Goal: Task Accomplishment & Management: Use online tool/utility

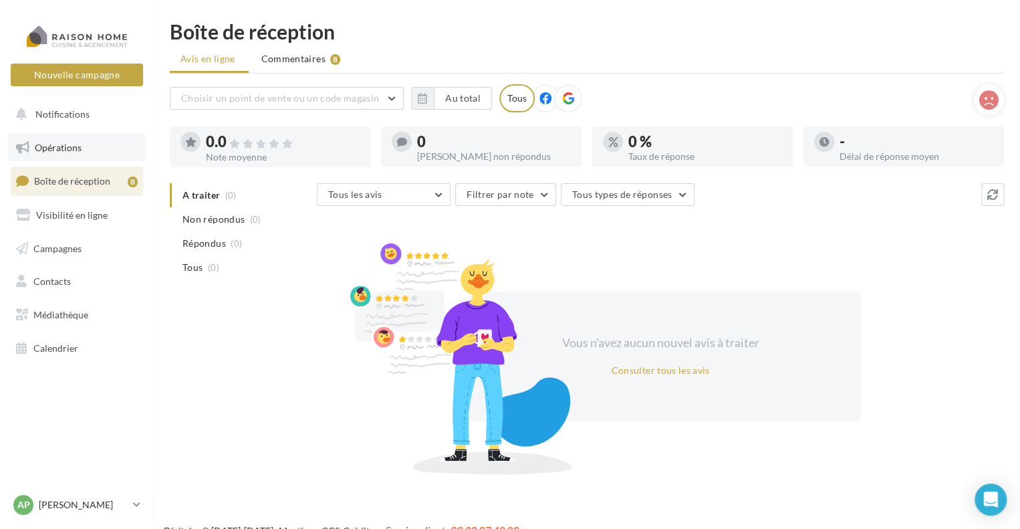
click at [51, 154] on link "Opérations" at bounding box center [77, 148] width 138 height 28
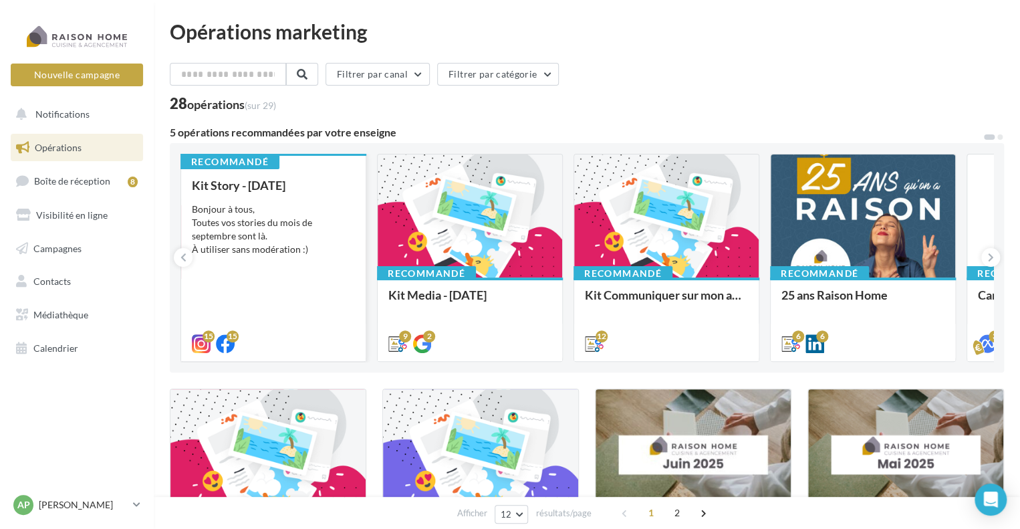
click at [245, 234] on div "Bonjour à tous, Toutes vos stories du mois de septembre sont là. À utiliser san…" at bounding box center [273, 229] width 163 height 53
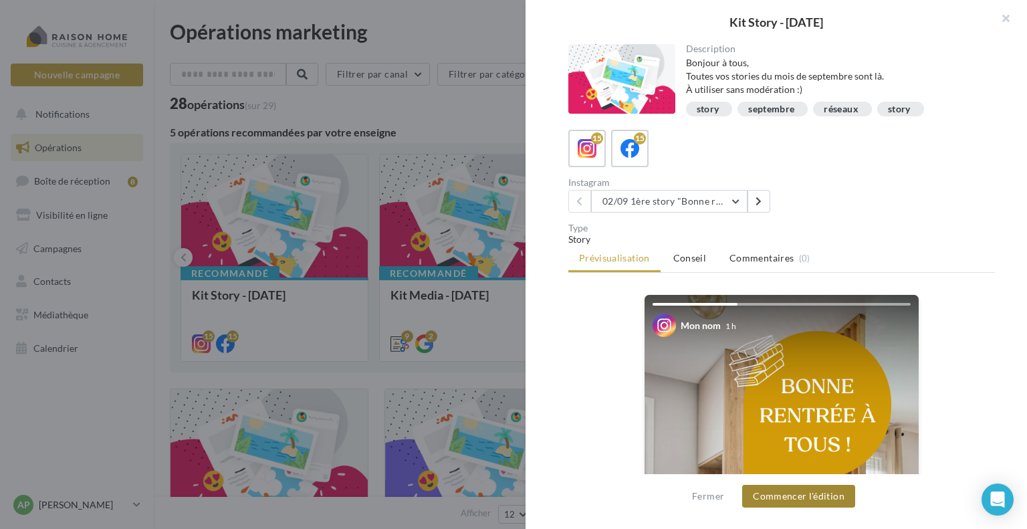
click at [812, 497] on button "Commencer l'édition" at bounding box center [798, 496] width 113 height 23
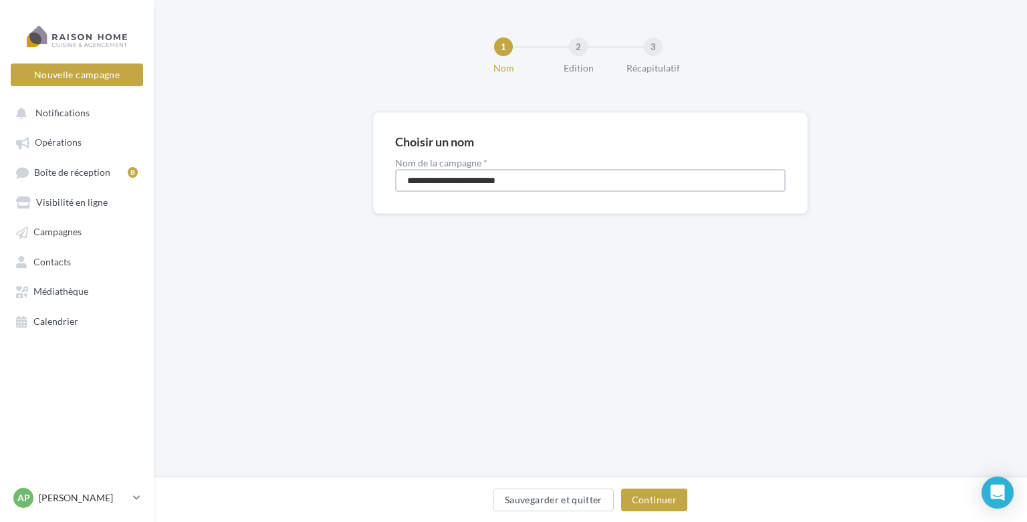
click at [486, 180] on input "**********" at bounding box center [590, 180] width 390 height 23
click at [662, 500] on button "Continuer" at bounding box center [654, 500] width 66 height 23
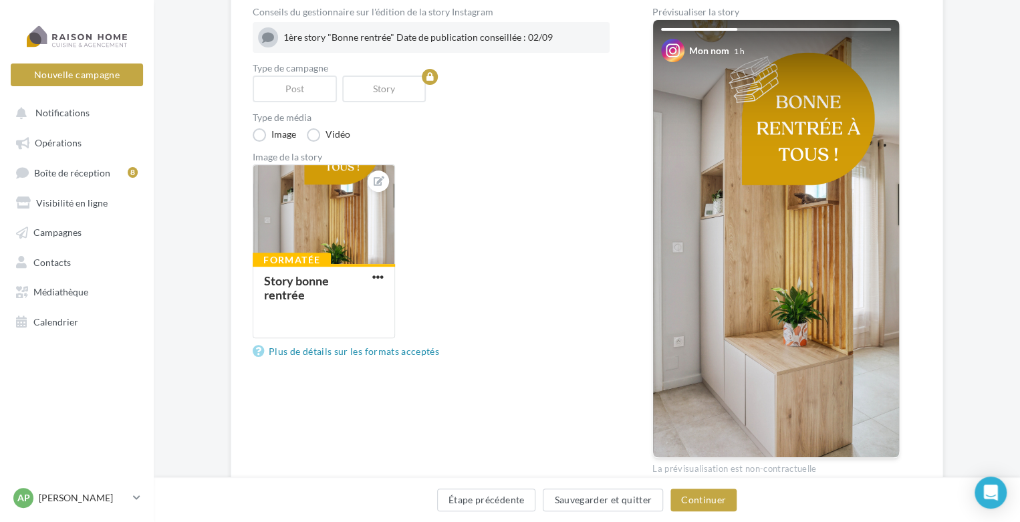
scroll to position [200, 0]
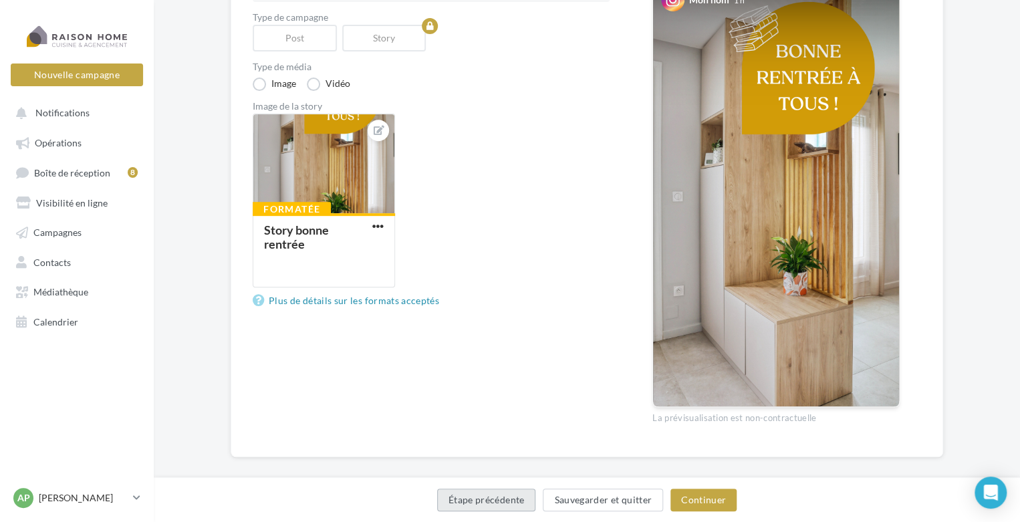
click at [475, 500] on button "Étape précédente" at bounding box center [486, 500] width 99 height 23
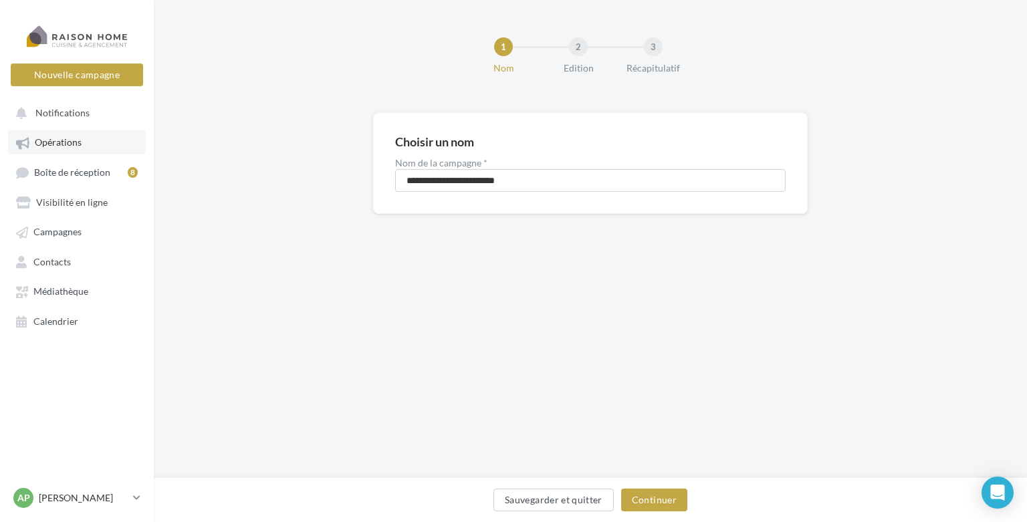
click at [80, 144] on span "Opérations" at bounding box center [58, 142] width 47 height 11
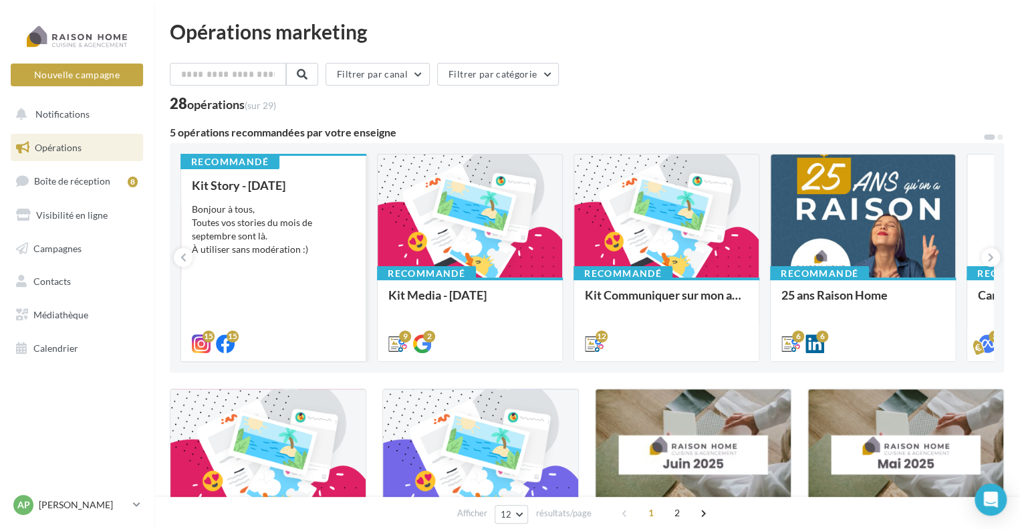
click at [287, 207] on div "Bonjour à tous, Toutes vos stories du mois de septembre sont là. À utiliser san…" at bounding box center [273, 229] width 163 height 53
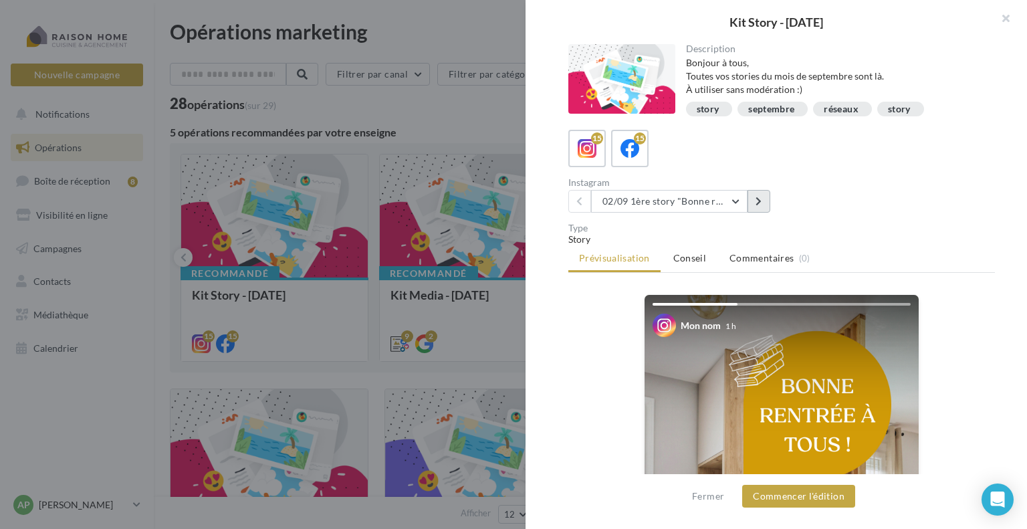
click at [755, 198] on icon at bounding box center [758, 200] width 6 height 9
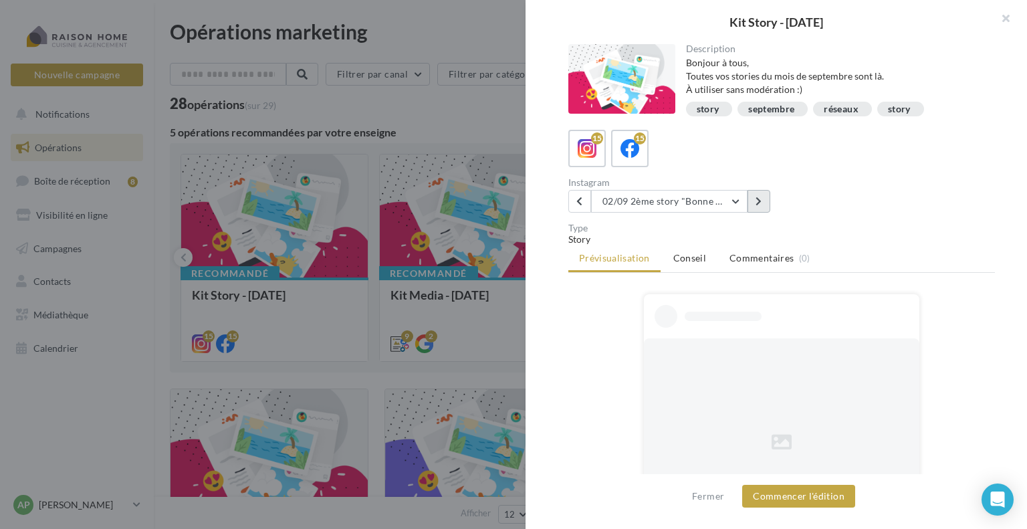
click at [755, 198] on icon at bounding box center [758, 200] width 6 height 9
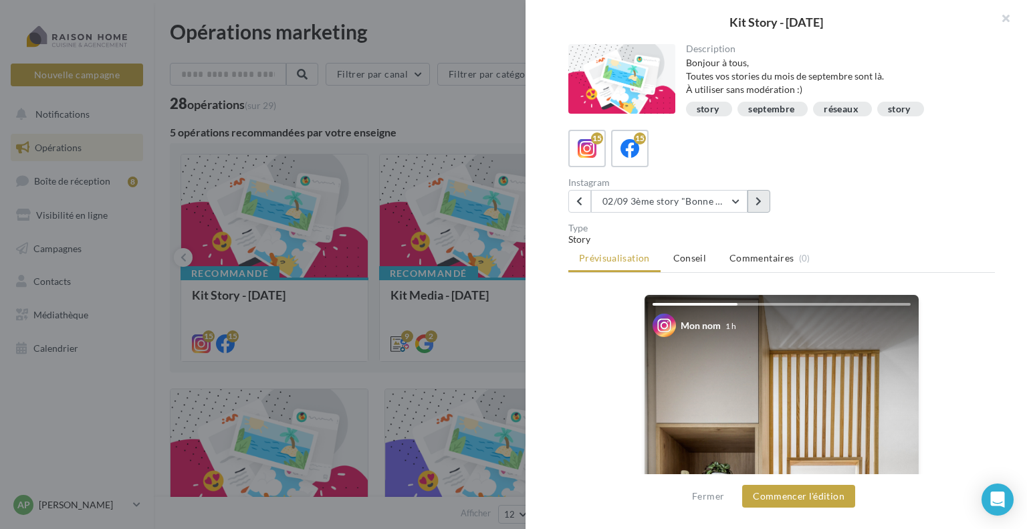
click at [757, 200] on icon at bounding box center [758, 200] width 6 height 9
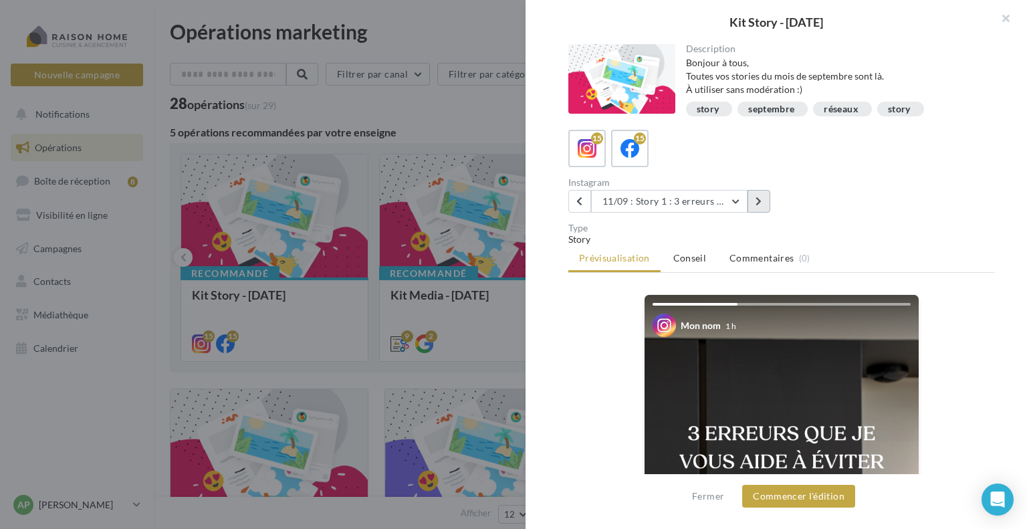
click at [757, 200] on icon at bounding box center [758, 200] width 6 height 9
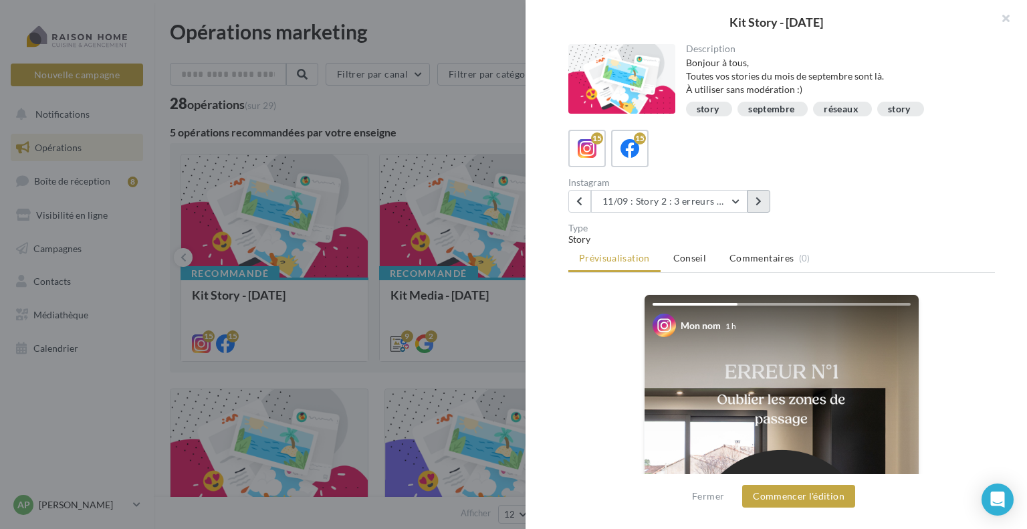
click at [757, 200] on icon at bounding box center [758, 200] width 6 height 9
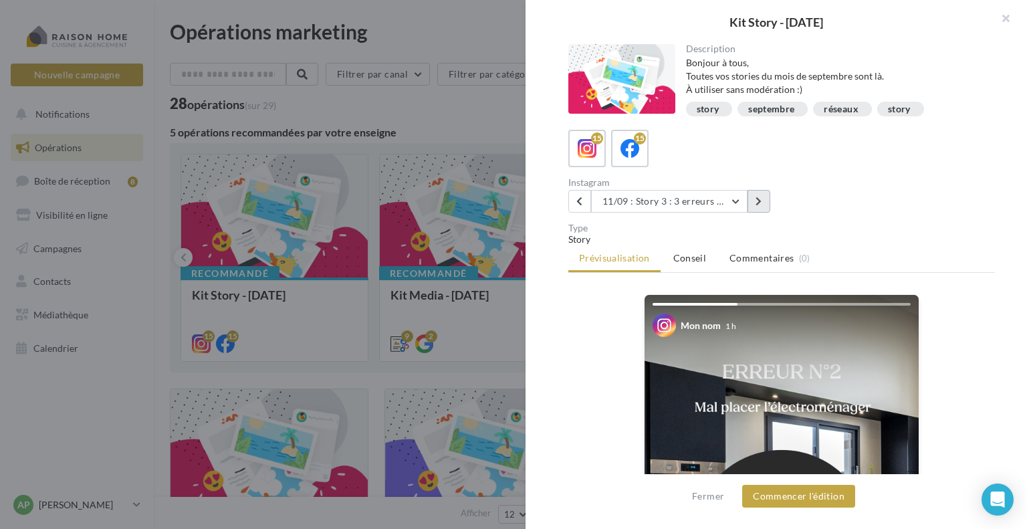
click at [757, 200] on icon at bounding box center [758, 200] width 6 height 9
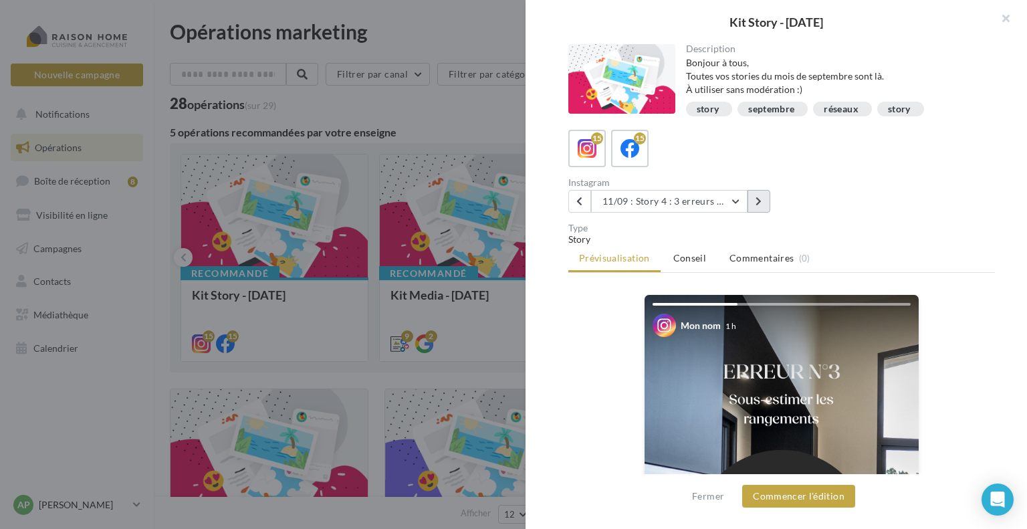
click at [757, 200] on icon at bounding box center [758, 200] width 6 height 9
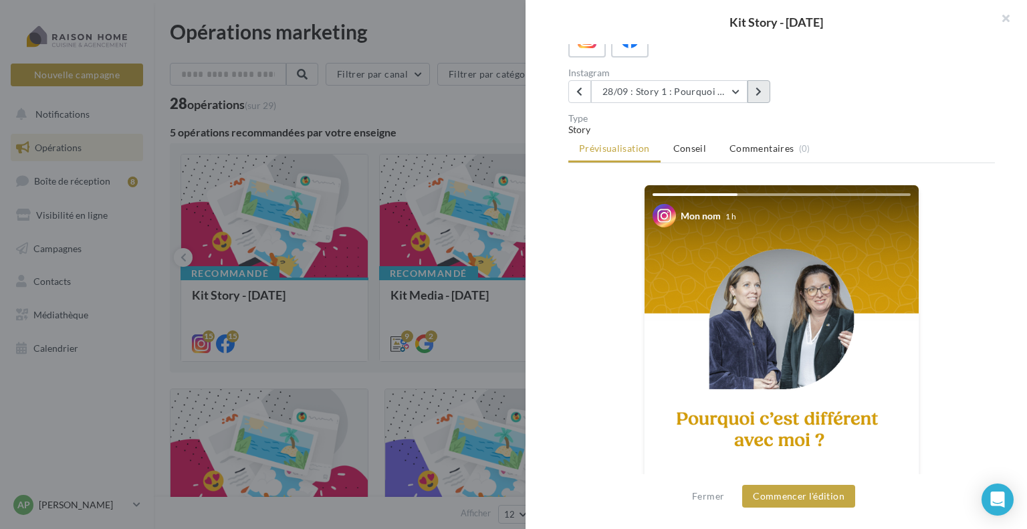
scroll to position [134, 0]
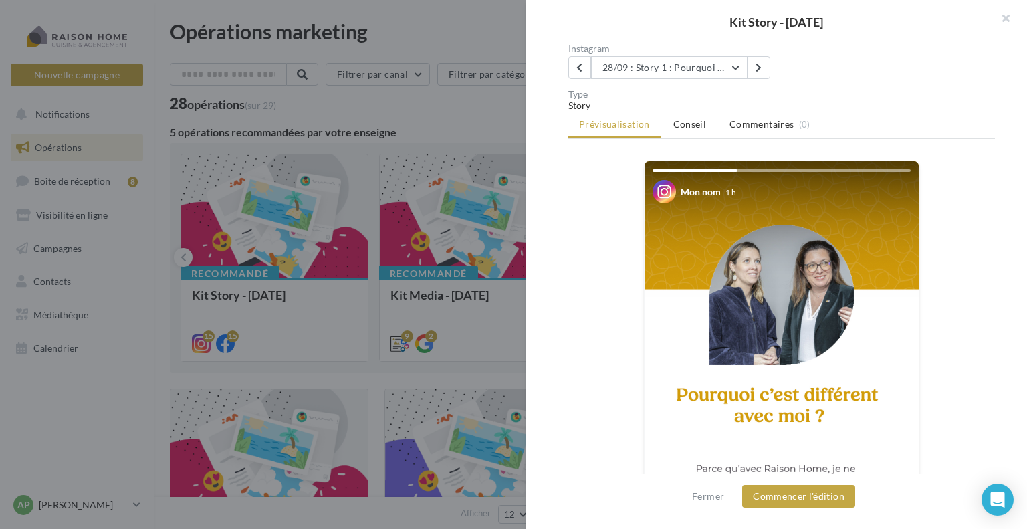
click at [754, 288] on img at bounding box center [781, 404] width 274 height 487
click at [777, 497] on button "Commencer l'édition" at bounding box center [798, 496] width 113 height 23
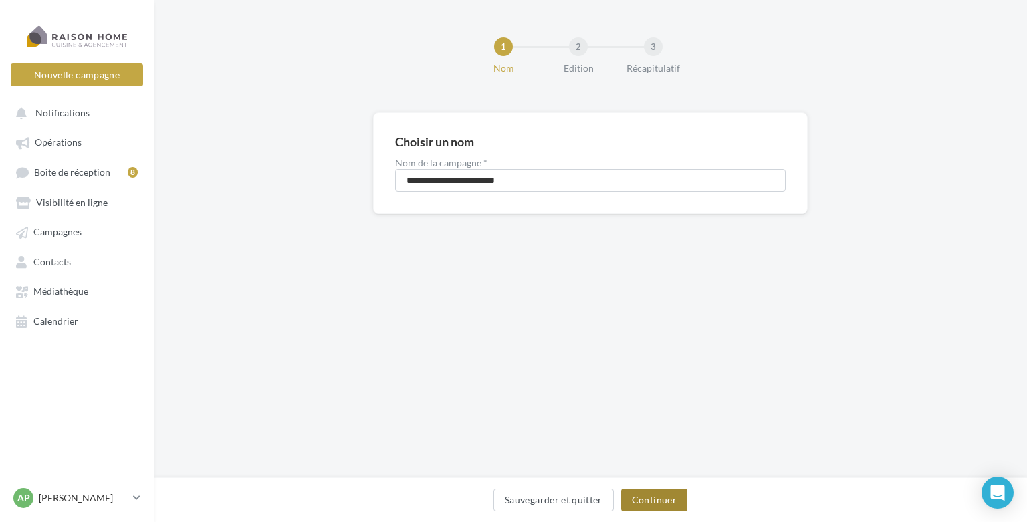
click at [660, 497] on button "Continuer" at bounding box center [654, 500] width 66 height 23
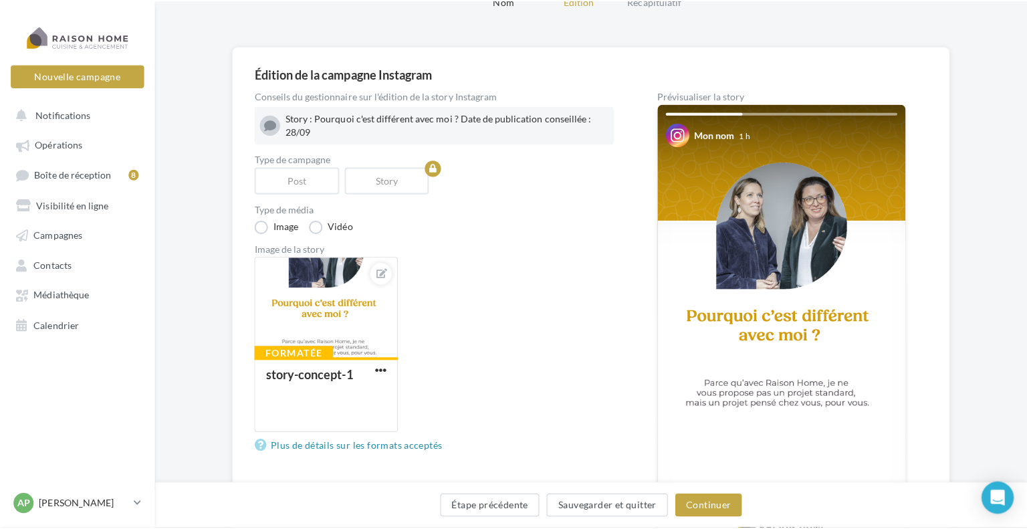
scroll to position [134, 0]
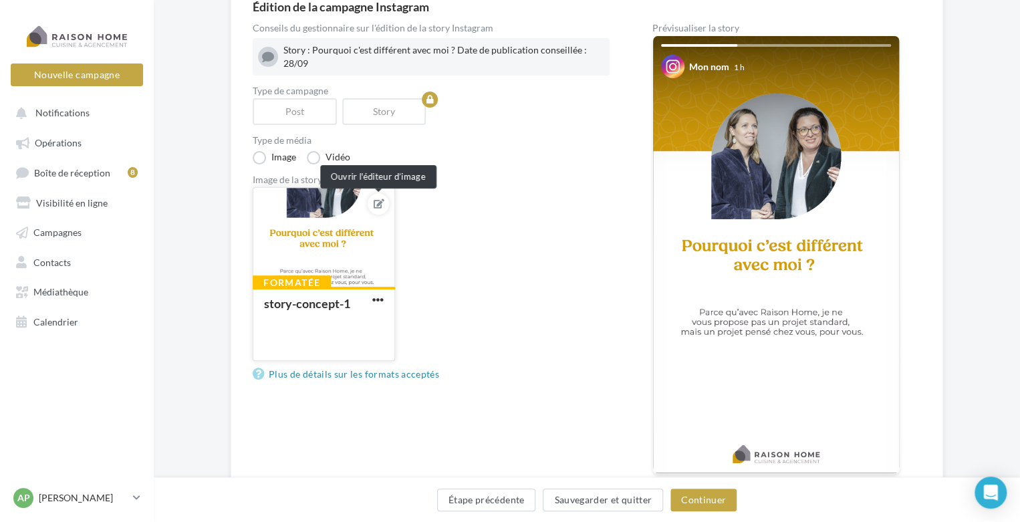
click at [378, 203] on icon at bounding box center [379, 203] width 11 height 9
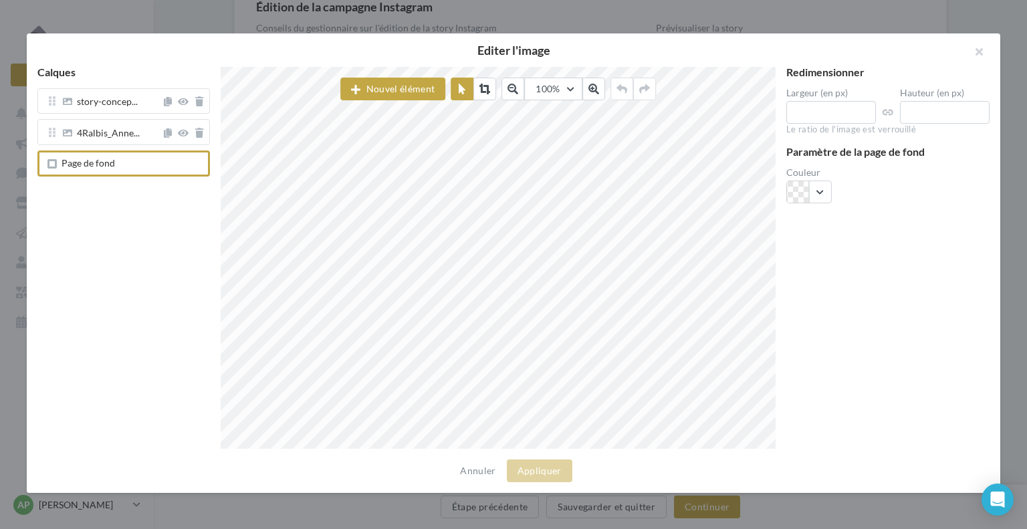
click at [96, 163] on span "Page de fond" at bounding box center [87, 162] width 53 height 11
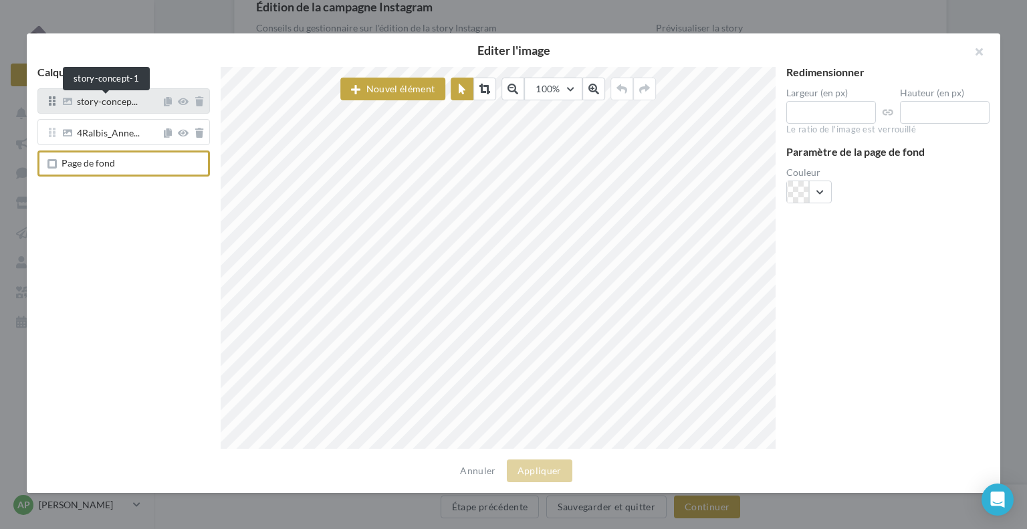
click at [98, 106] on span "story-concep..." at bounding box center [107, 103] width 61 height 12
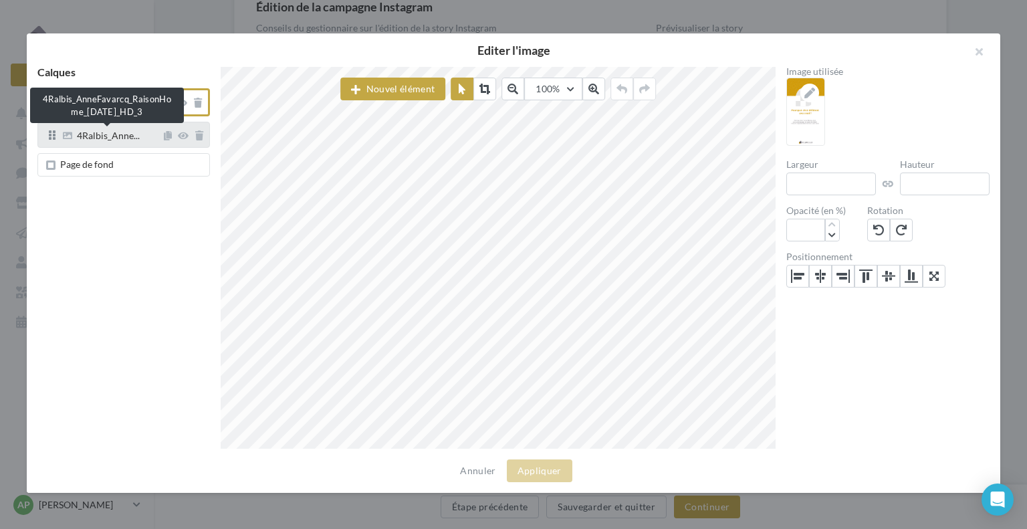
click at [93, 138] on span "4Ralbis_Anne..." at bounding box center [108, 137] width 63 height 12
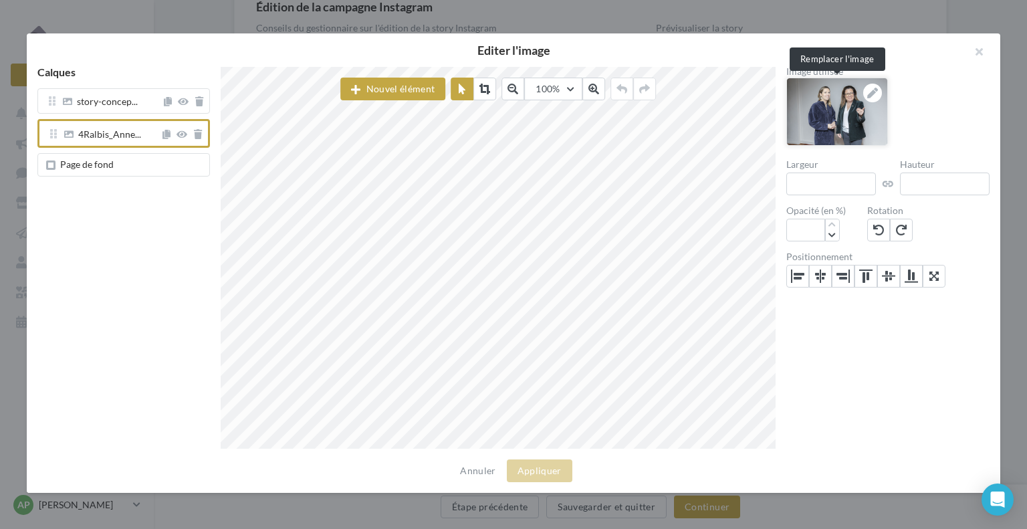
click at [871, 92] on icon at bounding box center [872, 93] width 11 height 11
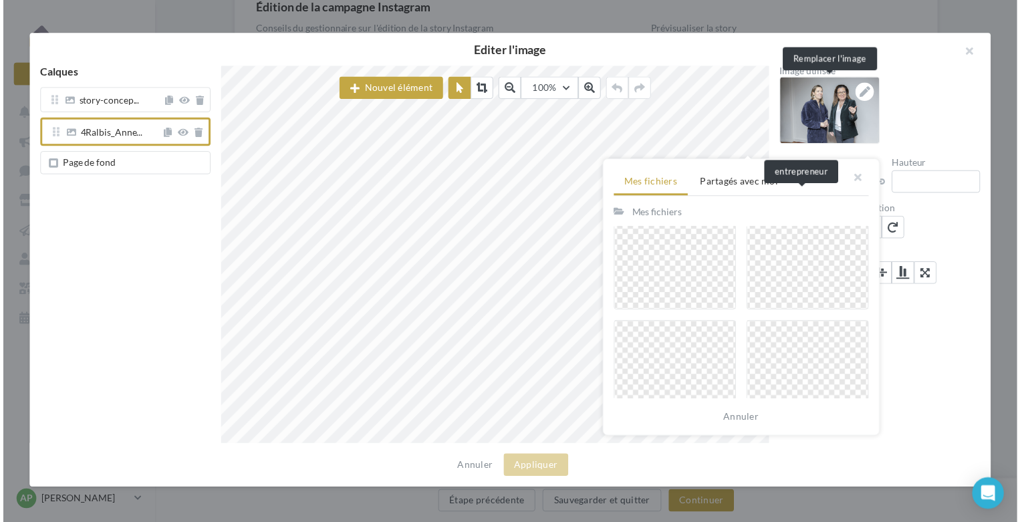
scroll to position [200, 0]
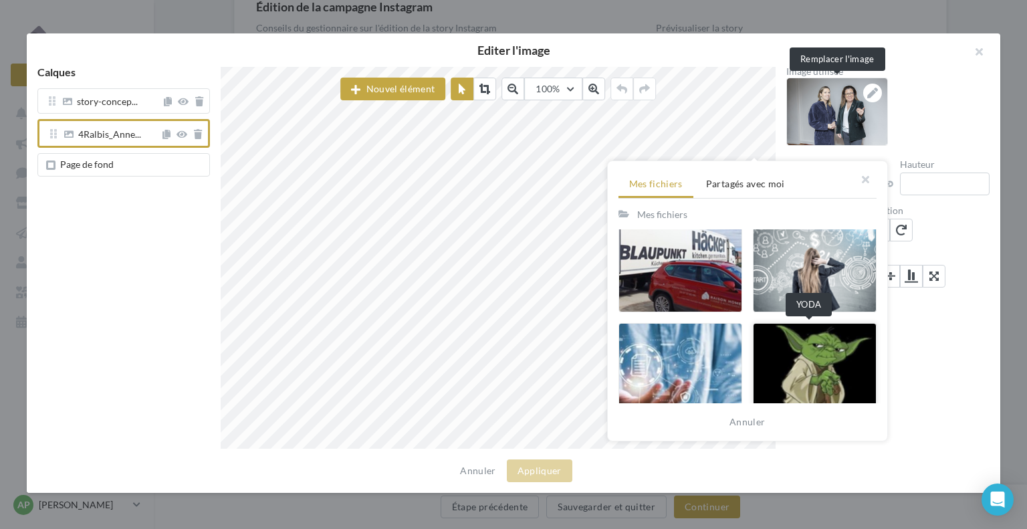
click at [787, 353] on div at bounding box center [815, 383] width 124 height 120
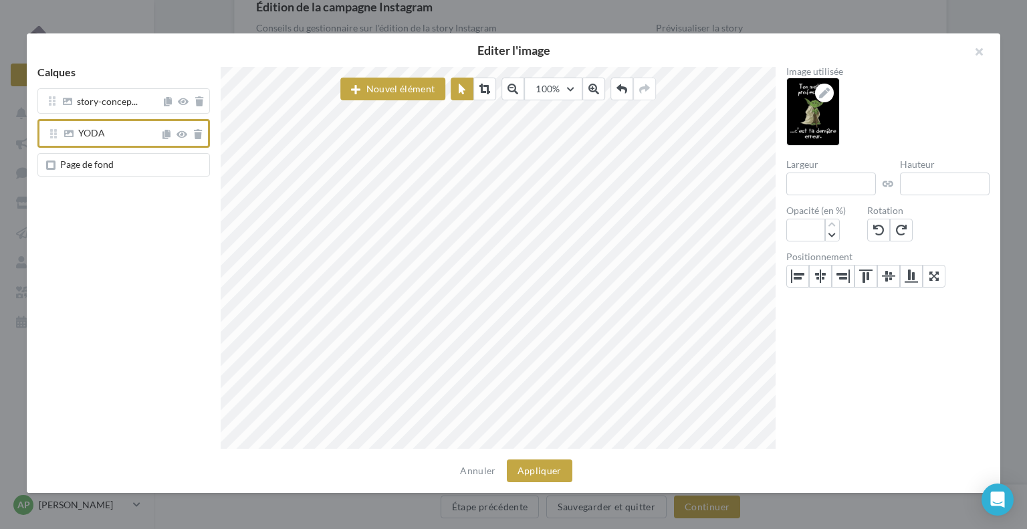
click at [132, 167] on span "Page de fond" at bounding box center [126, 164] width 155 height 11
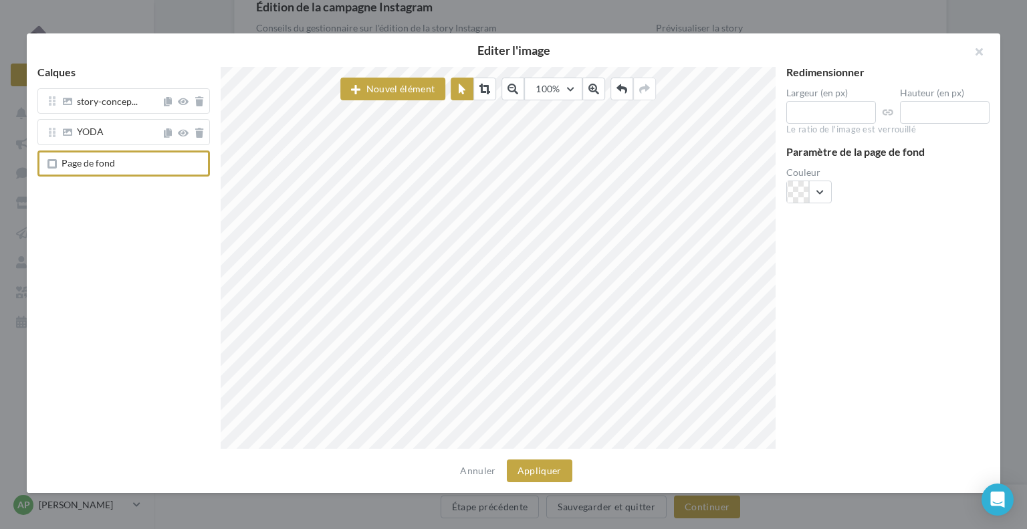
click at [132, 166] on span "Page de fond" at bounding box center [126, 163] width 152 height 11
click at [137, 106] on span "story-concep..." at bounding box center [110, 101] width 101 height 10
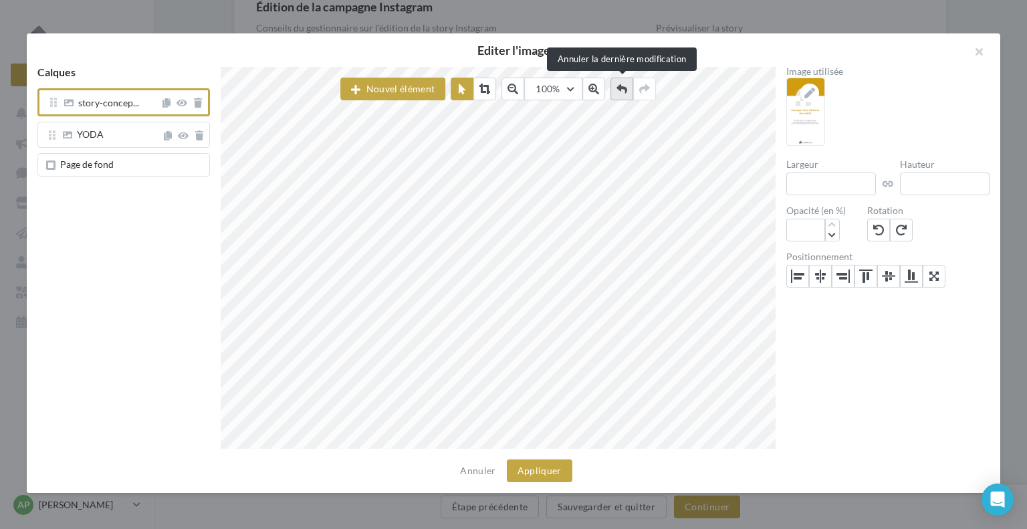
click at [624, 89] on icon at bounding box center [621, 89] width 11 height 11
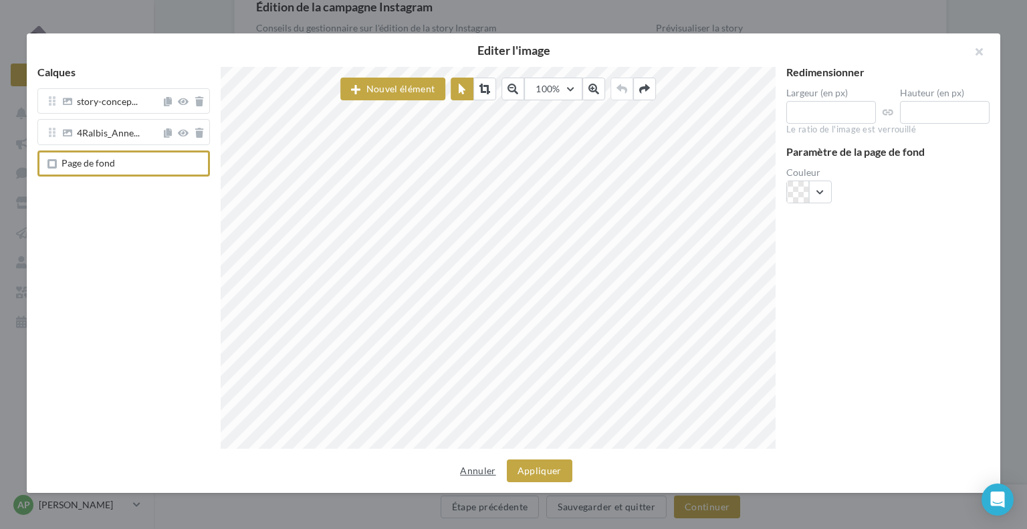
click at [480, 467] on button "Annuler" at bounding box center [477, 470] width 46 height 16
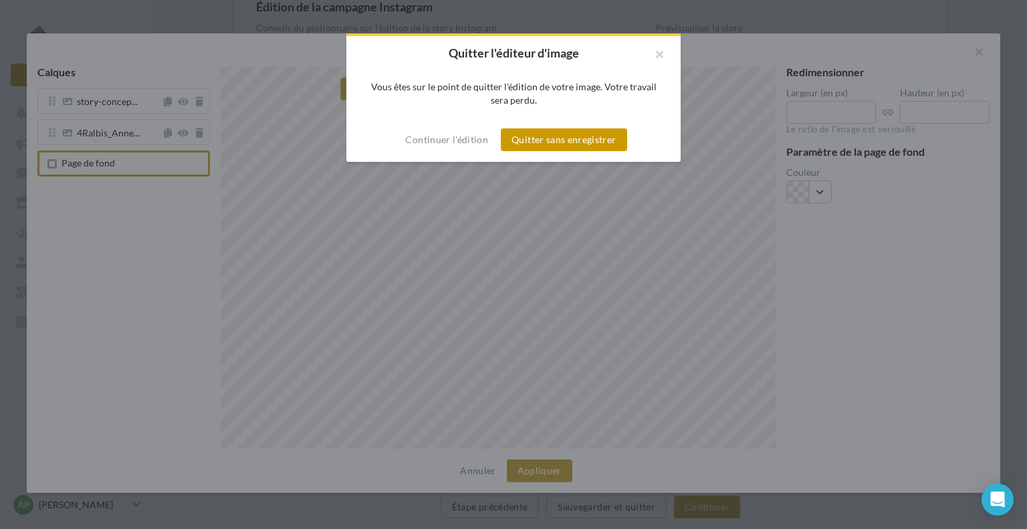
click at [537, 138] on button "Quitter sans enregistrer" at bounding box center [564, 139] width 126 height 23
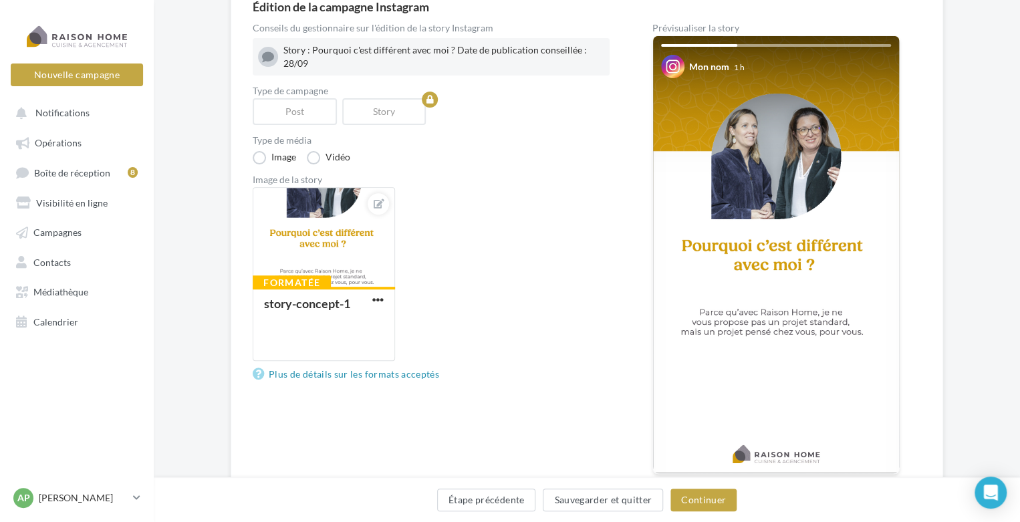
click at [803, 180] on img at bounding box center [776, 254] width 246 height 437
click at [78, 176] on span "Boîte de réception" at bounding box center [72, 171] width 76 height 11
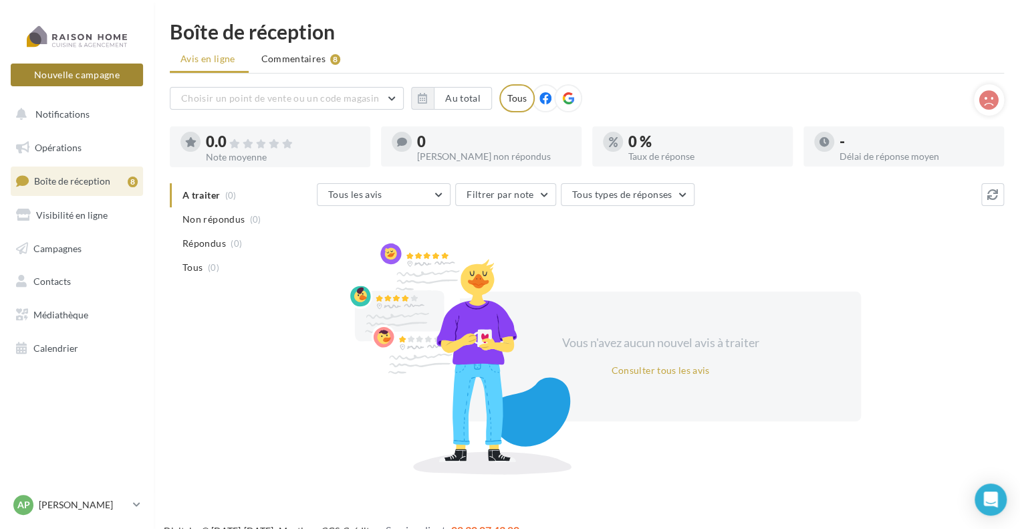
click at [70, 79] on button "Nouvelle campagne" at bounding box center [77, 74] width 132 height 23
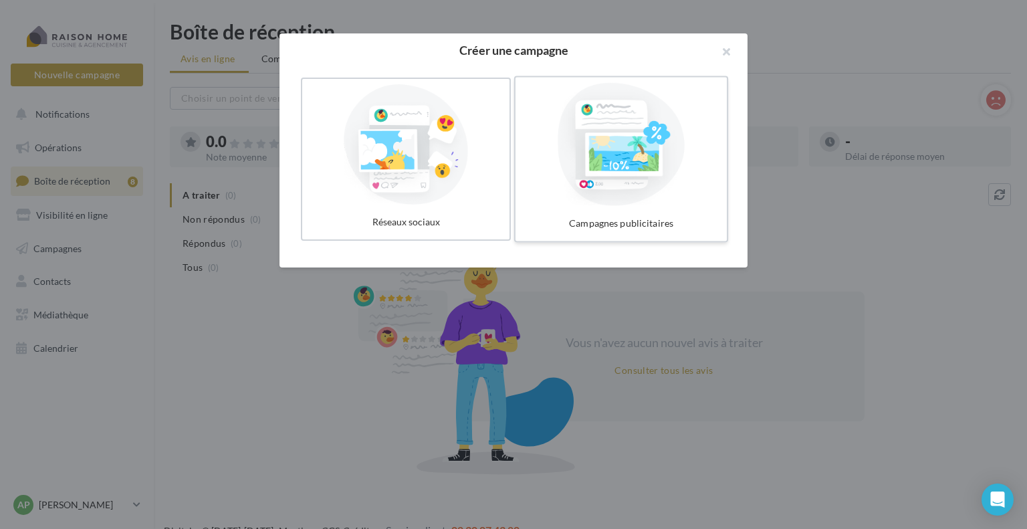
click at [640, 162] on div at bounding box center [621, 144] width 200 height 123
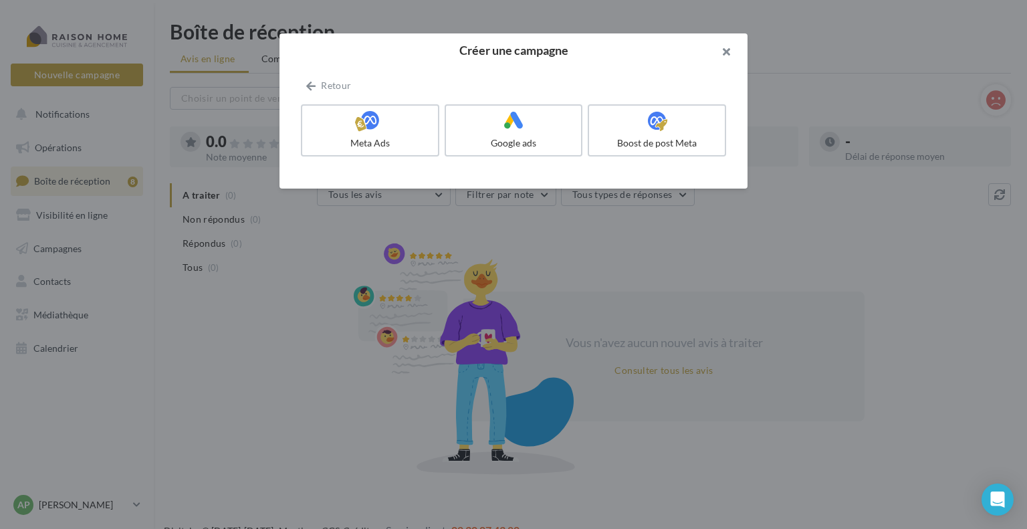
click at [722, 49] on button "button" at bounding box center [720, 53] width 53 height 40
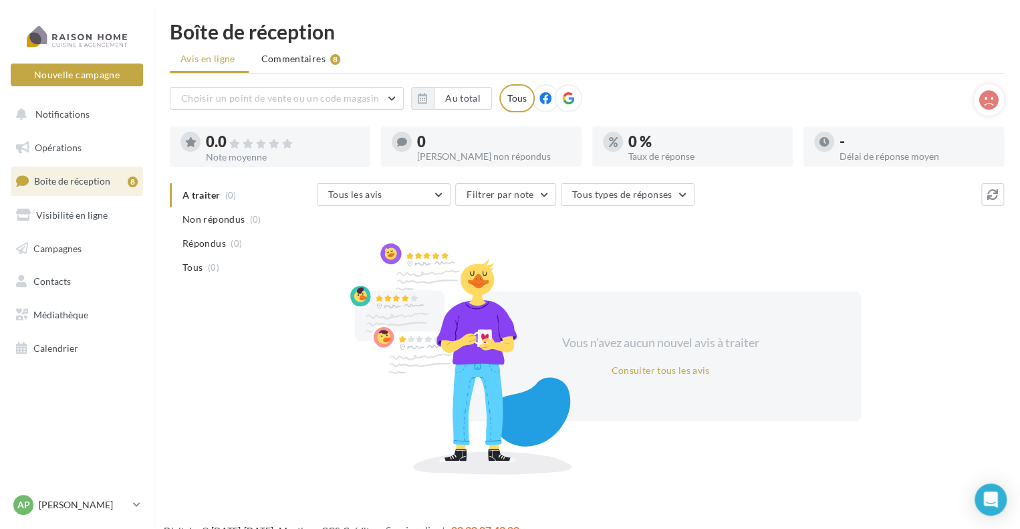
click at [64, 181] on span "Boîte de réception" at bounding box center [72, 180] width 76 height 11
